Goal: Transaction & Acquisition: Purchase product/service

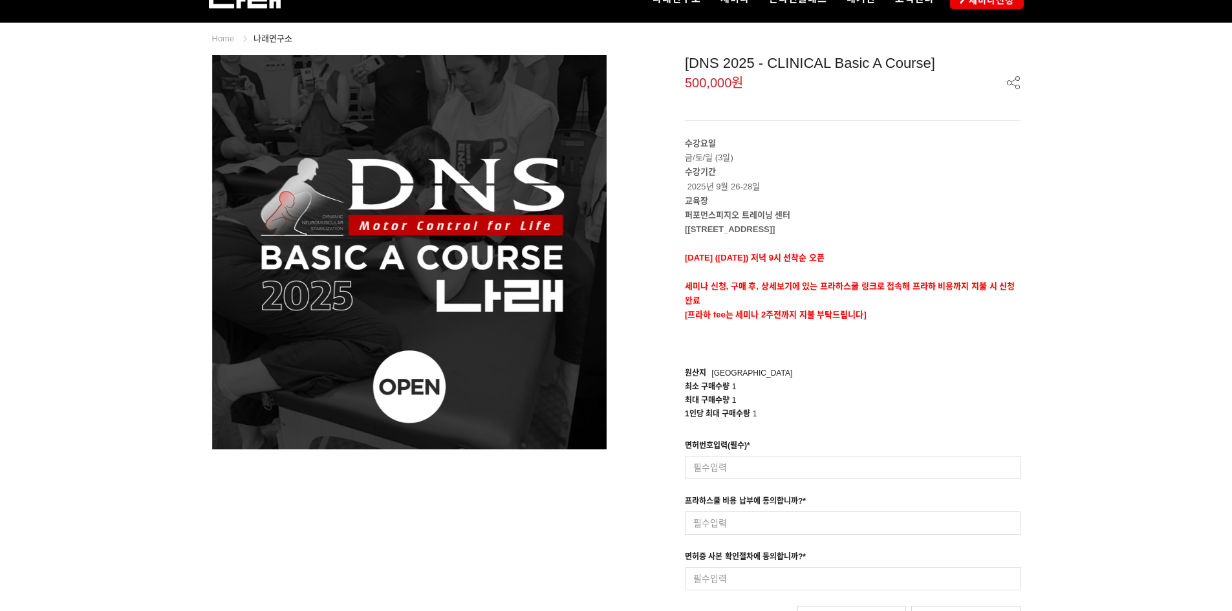
scroll to position [129, 0]
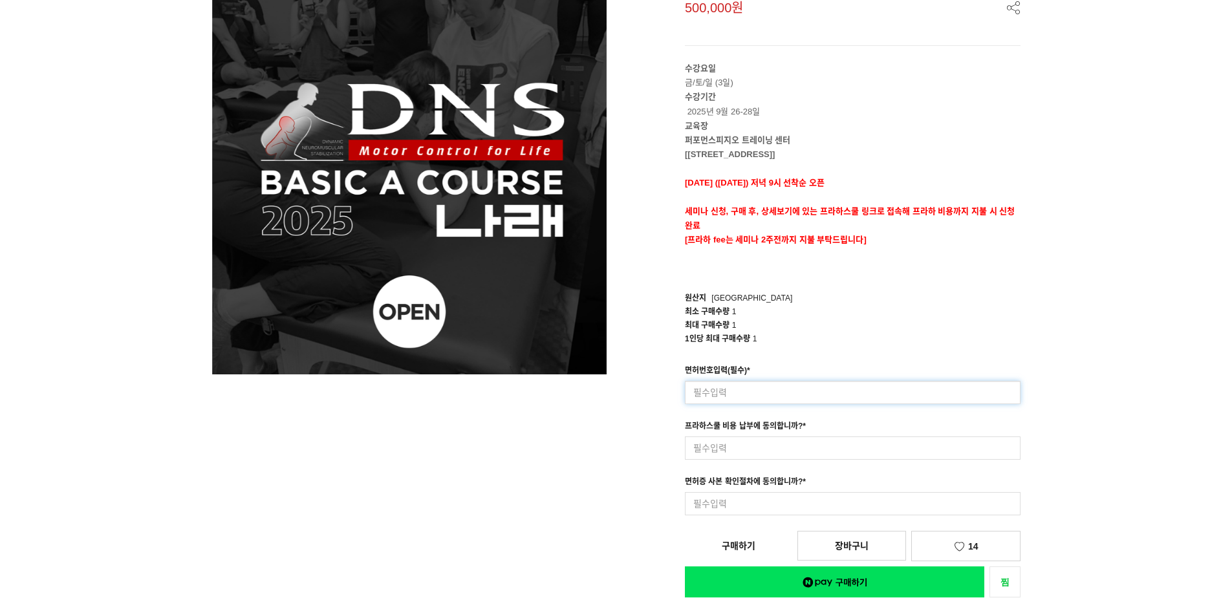
click at [764, 390] on input at bounding box center [853, 392] width 336 height 23
click at [771, 393] on input at bounding box center [853, 392] width 336 height 23
type input "76635"
click at [753, 449] on input at bounding box center [853, 447] width 336 height 23
type input "s"
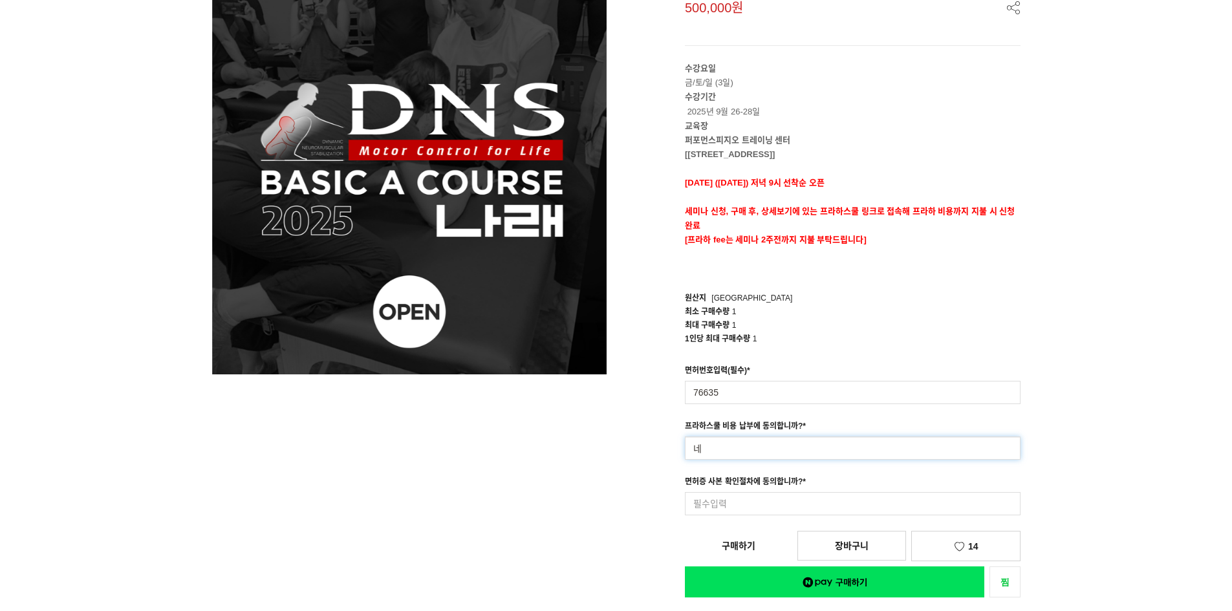
type input "네"
click at [747, 521] on div "면허번호입력(필수) * 76635 입력형 옵션을 입력해 주세요 최대 50자 이내로 입력해 주세요. 프라하스쿨 비용 납부에 동의합니까? * 네 …" at bounding box center [852, 447] width 355 height 167
click at [765, 507] on input at bounding box center [853, 503] width 336 height 23
type input "네"
click at [848, 309] on div "최소 구매수량 1" at bounding box center [853, 312] width 336 height 14
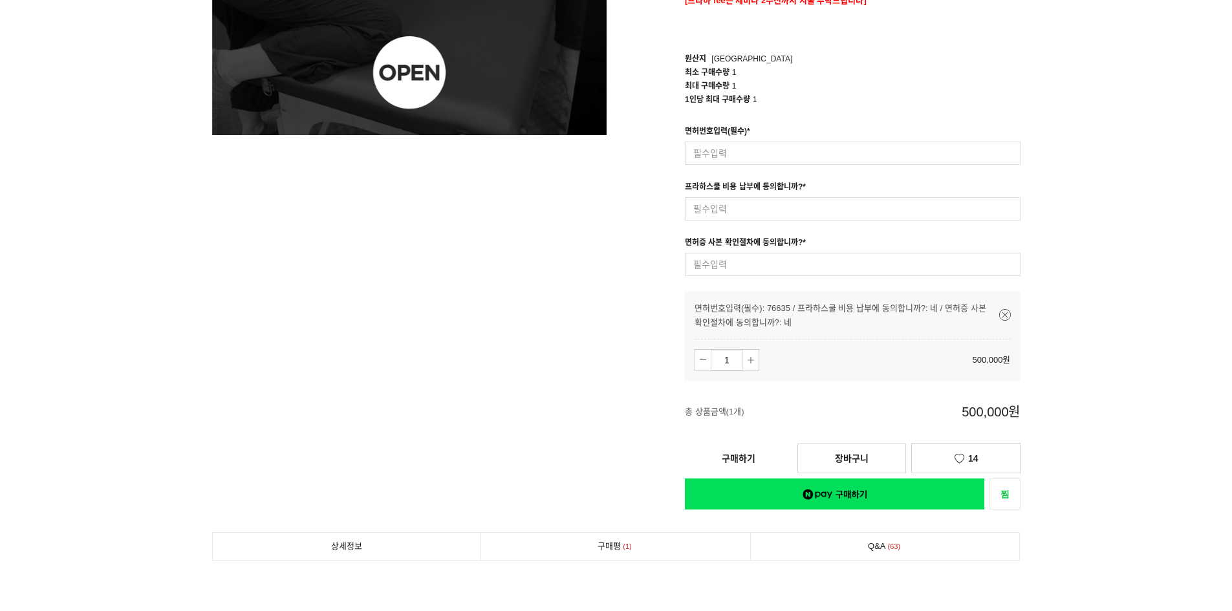
scroll to position [388, 0]
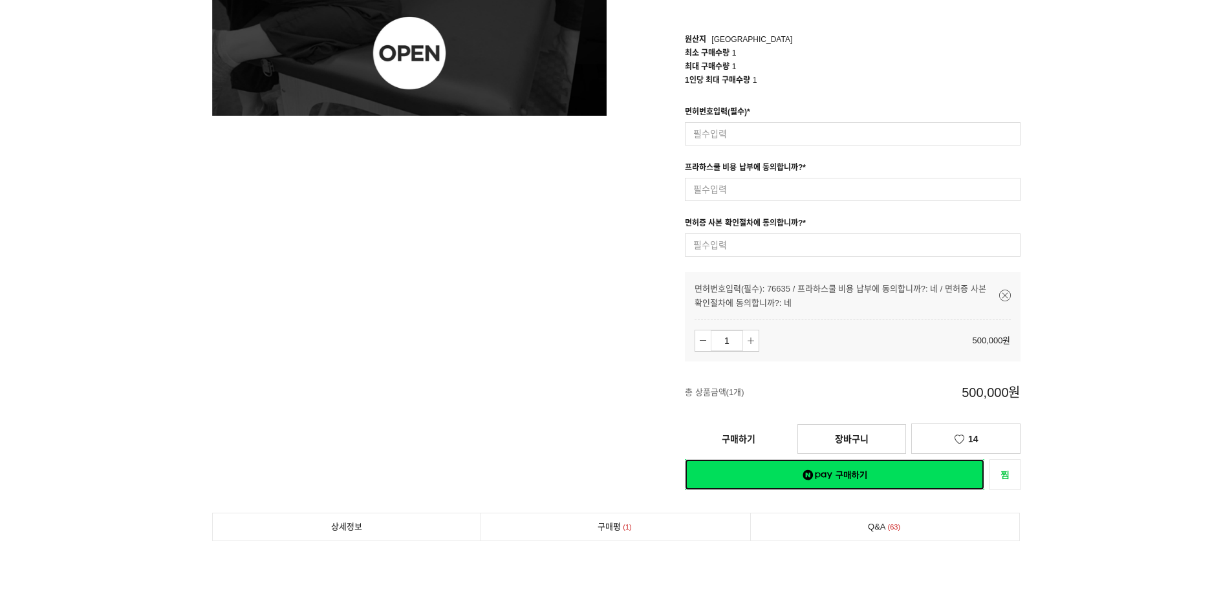
click at [840, 474] on link "네이버페이 구매하기" at bounding box center [834, 474] width 299 height 31
click at [754, 430] on link "구매하기" at bounding box center [738, 439] width 107 height 28
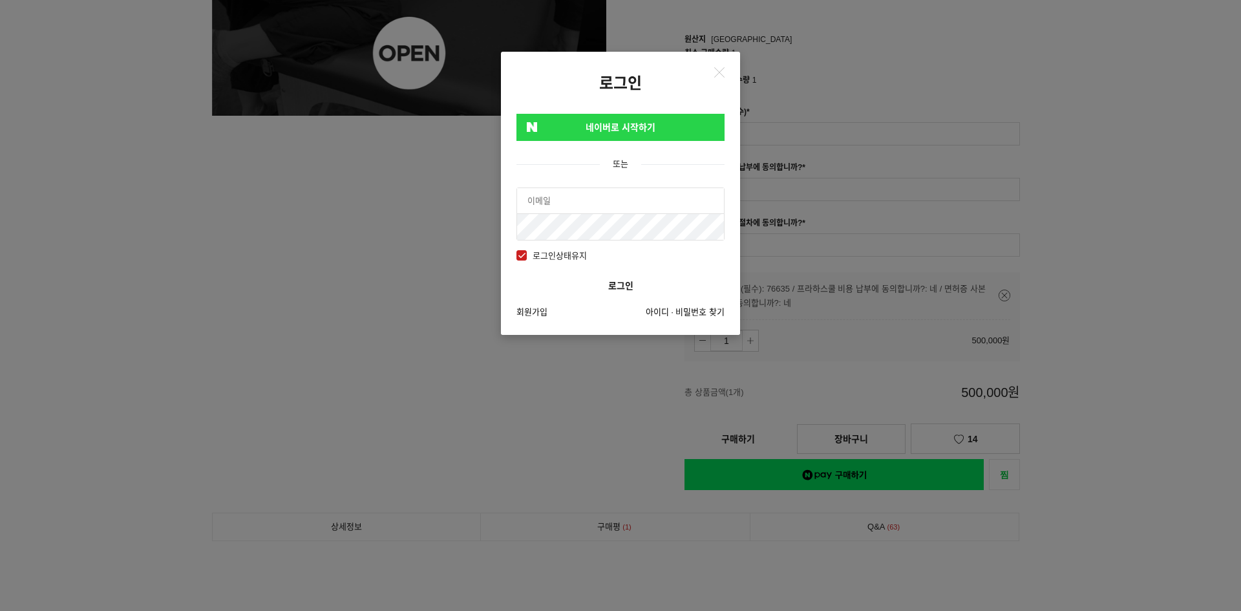
click at [635, 144] on article "네이버로 시작하기 또는 로그인상태유지 로그인 회원가입 아이디 · 비밀번호 찾기" at bounding box center [620, 214] width 239 height 242
click at [606, 206] on input "text" at bounding box center [620, 201] width 207 height 26
click at [722, 78] on button "Close" at bounding box center [719, 72] width 21 height 21
